Goal: Information Seeking & Learning: Find specific fact

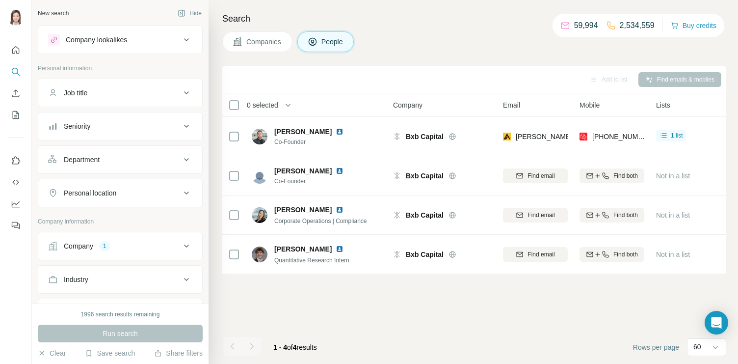
click at [181, 250] on icon at bounding box center [187, 246] width 12 height 12
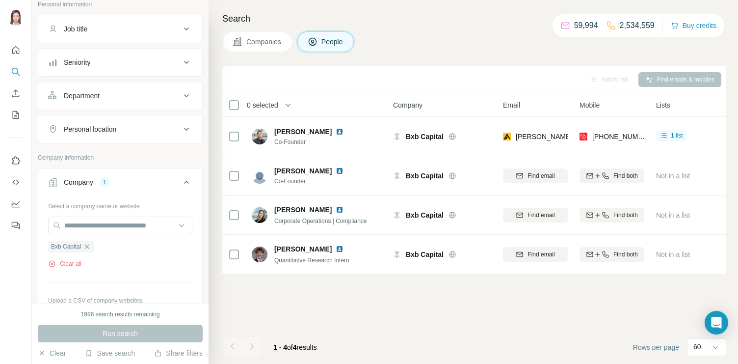
scroll to position [75, 0]
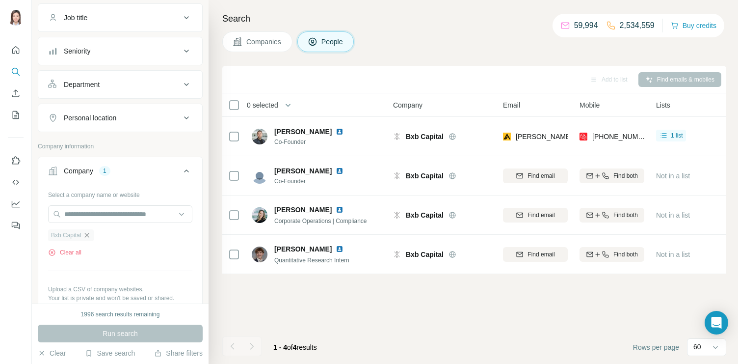
click at [88, 236] on icon "button" at bounding box center [87, 235] width 8 height 8
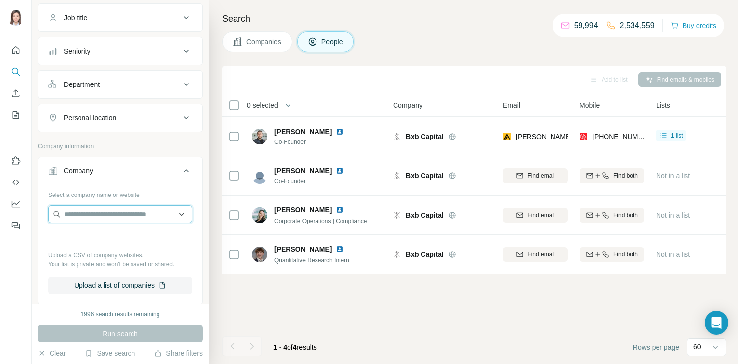
click at [95, 216] on input "text" at bounding box center [120, 214] width 144 height 18
paste input "**********"
click at [136, 215] on input "**********" at bounding box center [120, 214] width 144 height 18
drag, startPoint x: 156, startPoint y: 214, endPoint x: 24, endPoint y: 214, distance: 132.5
click at [24, 214] on div "**********" at bounding box center [369, 182] width 738 height 364
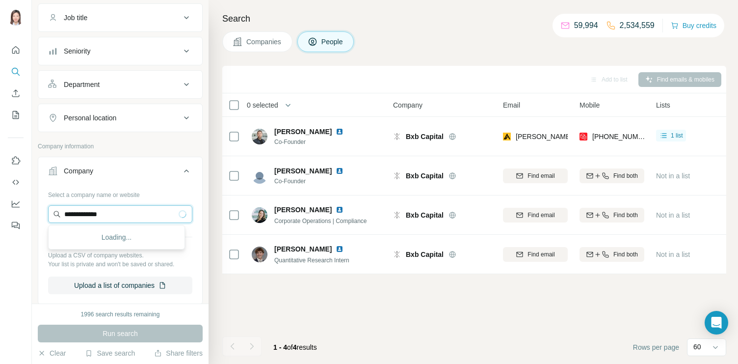
paste input "text"
type input "*******"
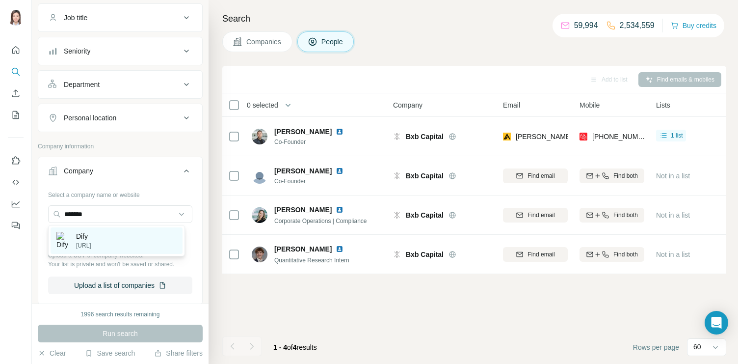
click at [75, 234] on div "Dify [URL]" at bounding box center [73, 240] width 35 height 19
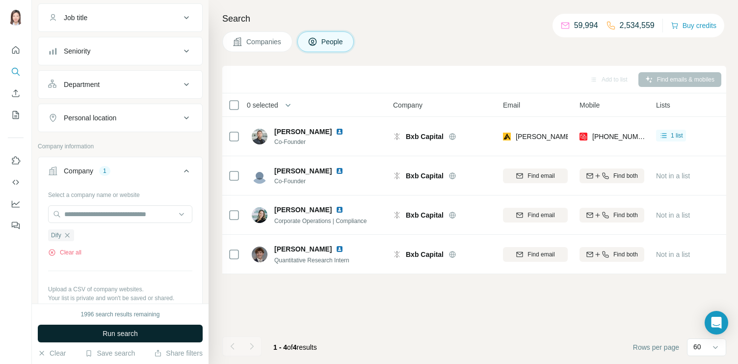
click at [122, 327] on button "Run search" at bounding box center [120, 333] width 165 height 18
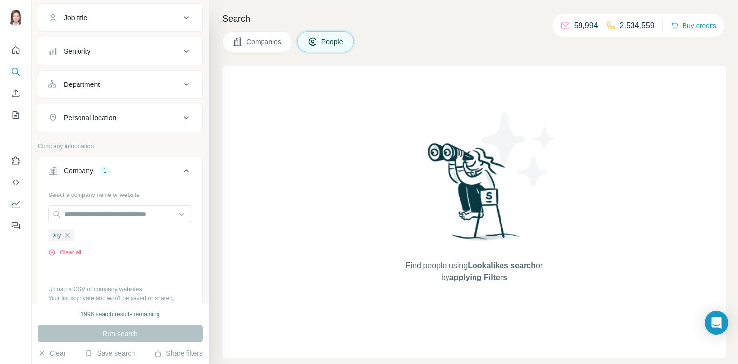
click at [241, 50] on button "Companies" at bounding box center [257, 41] width 70 height 21
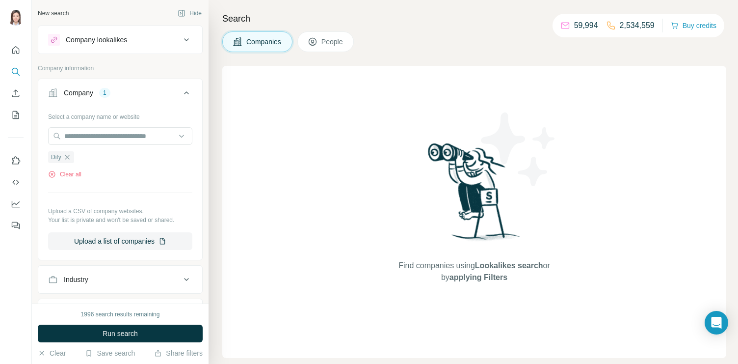
click at [259, 48] on button "Companies" at bounding box center [257, 41] width 70 height 21
click at [130, 338] on button "Run search" at bounding box center [120, 333] width 165 height 18
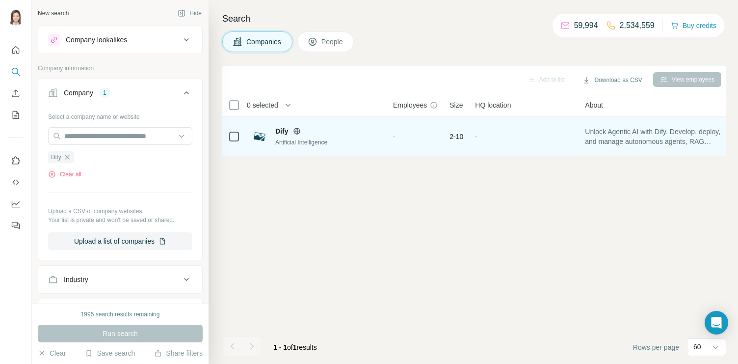
click at [291, 139] on div "Artificial Intelligence" at bounding box center [328, 142] width 106 height 9
click at [274, 133] on div "Dify Artificial Intelligence" at bounding box center [317, 136] width 130 height 21
click at [283, 131] on span "Dify" at bounding box center [281, 131] width 13 height 10
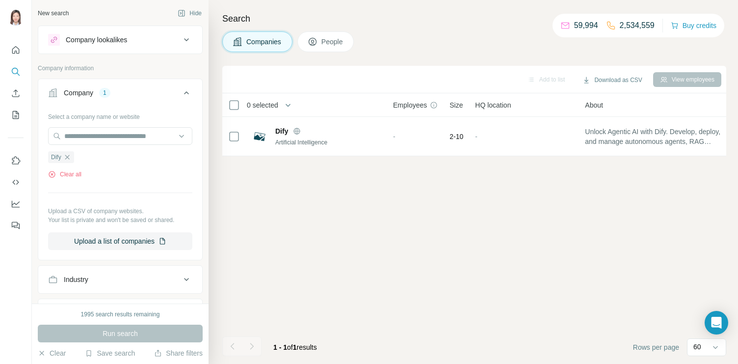
click at [332, 36] on button "People" at bounding box center [325, 41] width 57 height 21
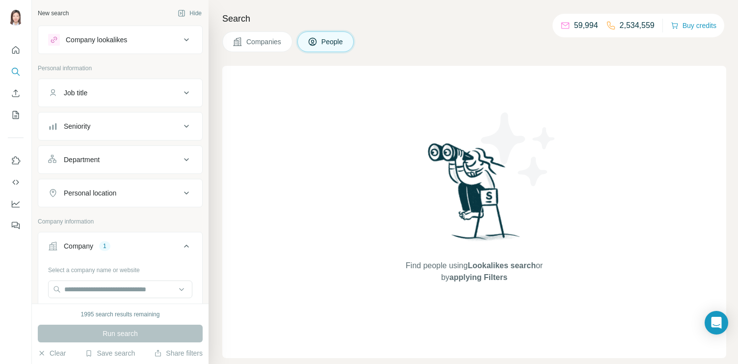
click at [285, 34] on button "Companies" at bounding box center [257, 41] width 70 height 21
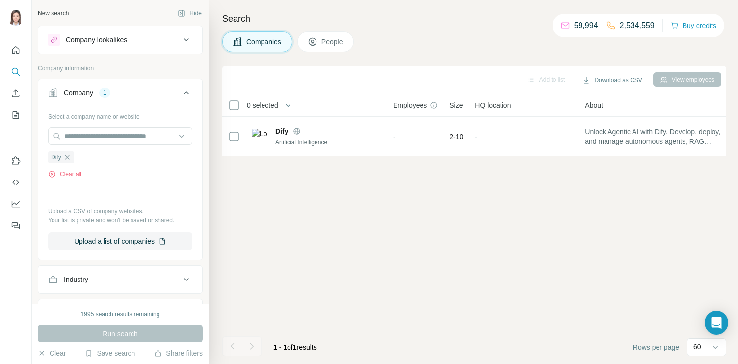
click at [260, 41] on span "Companies" at bounding box center [264, 42] width 36 height 10
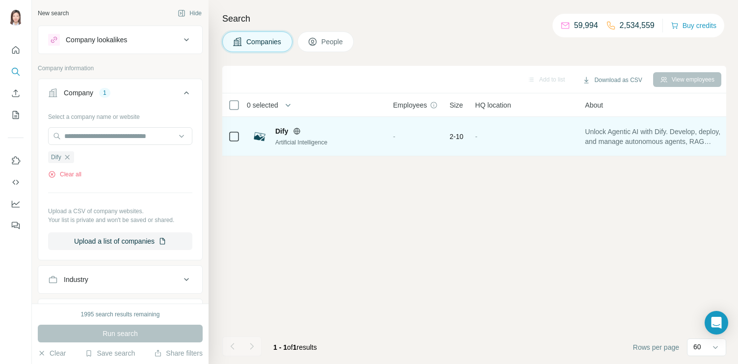
click at [285, 133] on span "Dify" at bounding box center [281, 131] width 13 height 10
click at [284, 140] on div "Artificial Intelligence" at bounding box center [328, 142] width 106 height 9
click at [258, 137] on img at bounding box center [260, 137] width 16 height 16
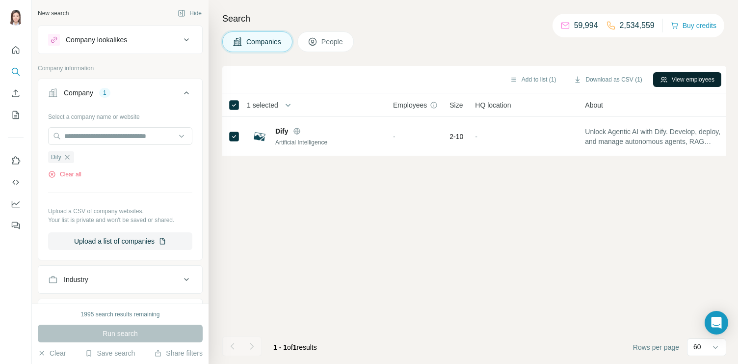
click at [701, 82] on button "View employees" at bounding box center [687, 79] width 68 height 15
